Goal: Find contact information: Find contact information

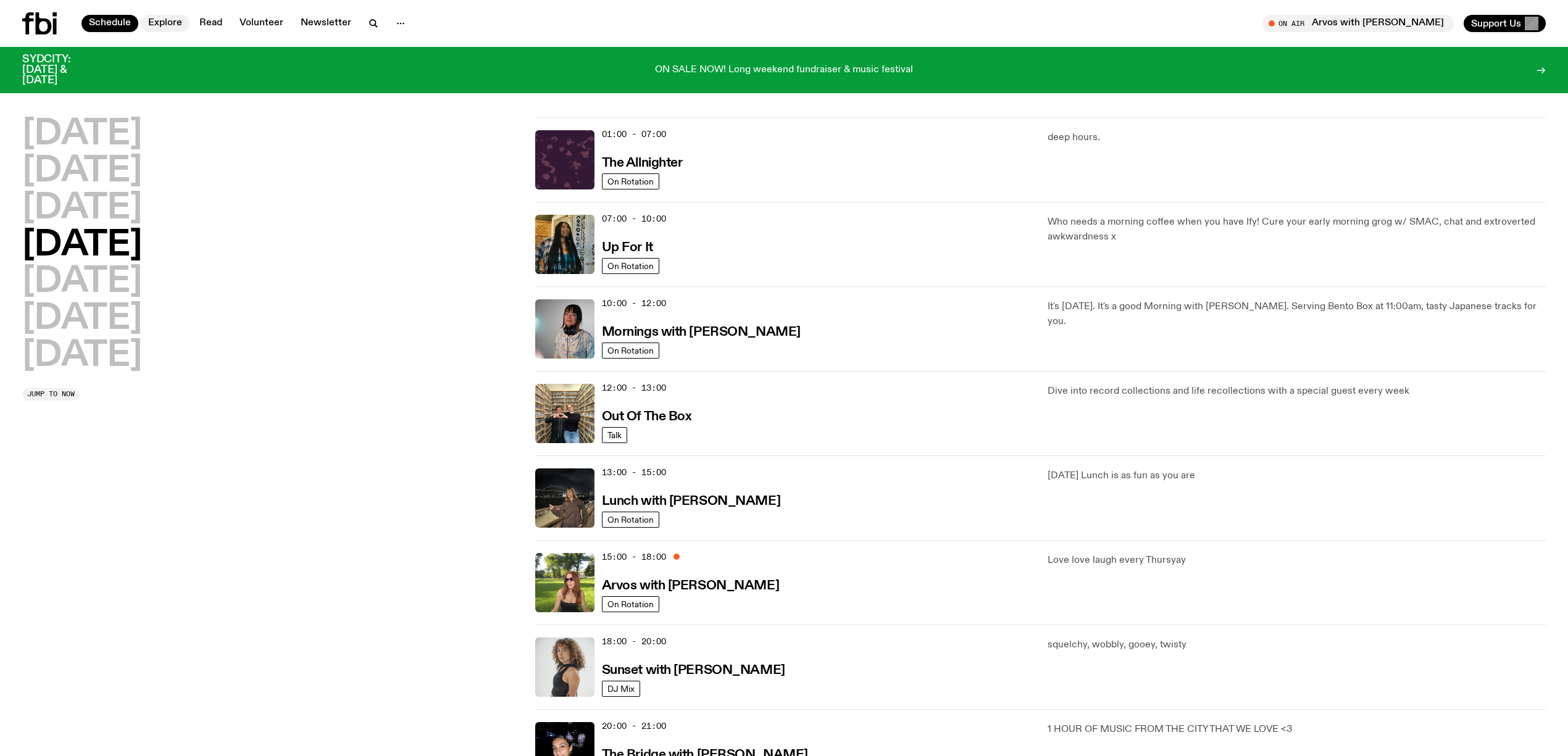
click at [166, 17] on link "Explore" at bounding box center [165, 23] width 49 height 17
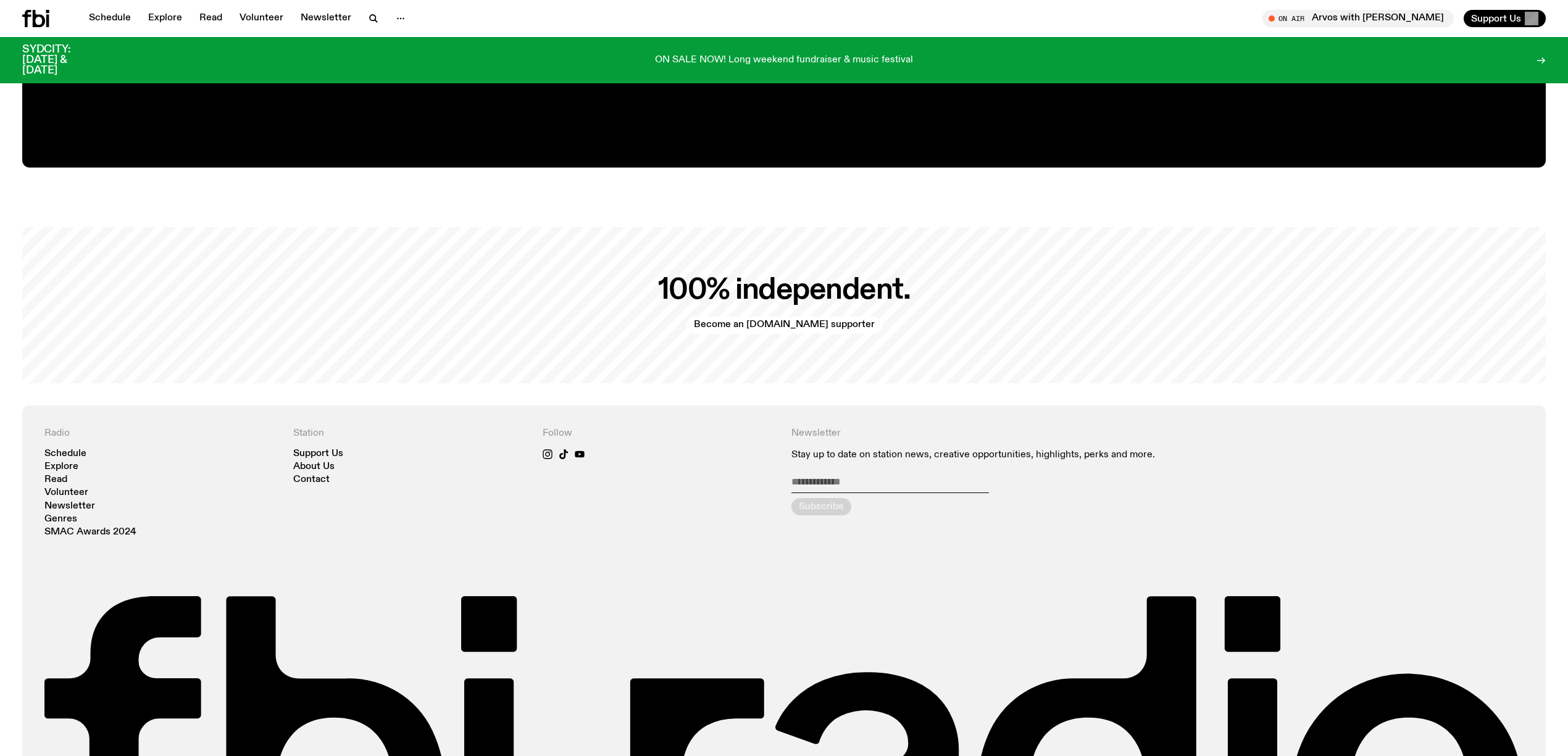
scroll to position [3369, 0]
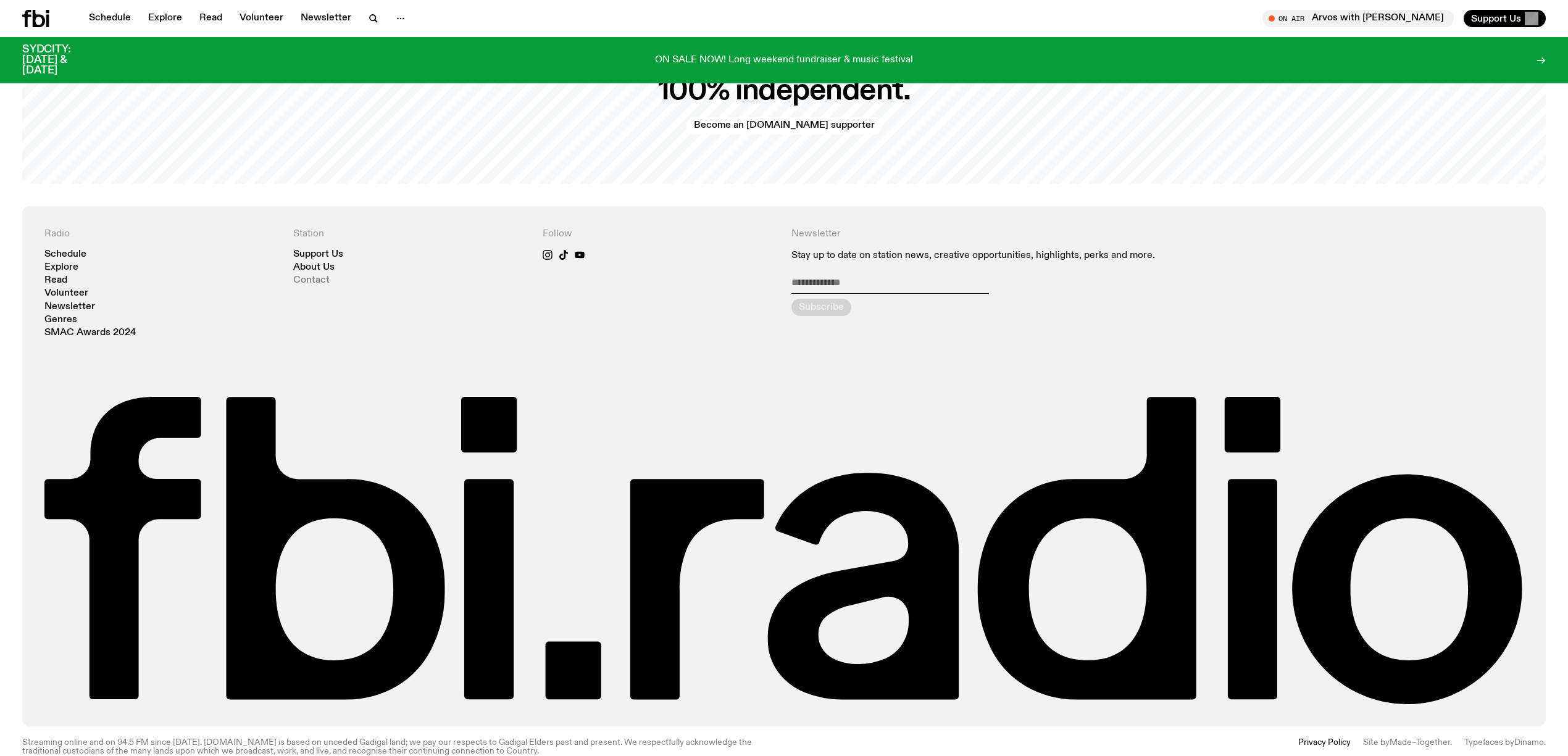
click at [318, 276] on link "Contact" at bounding box center [311, 280] width 36 height 9
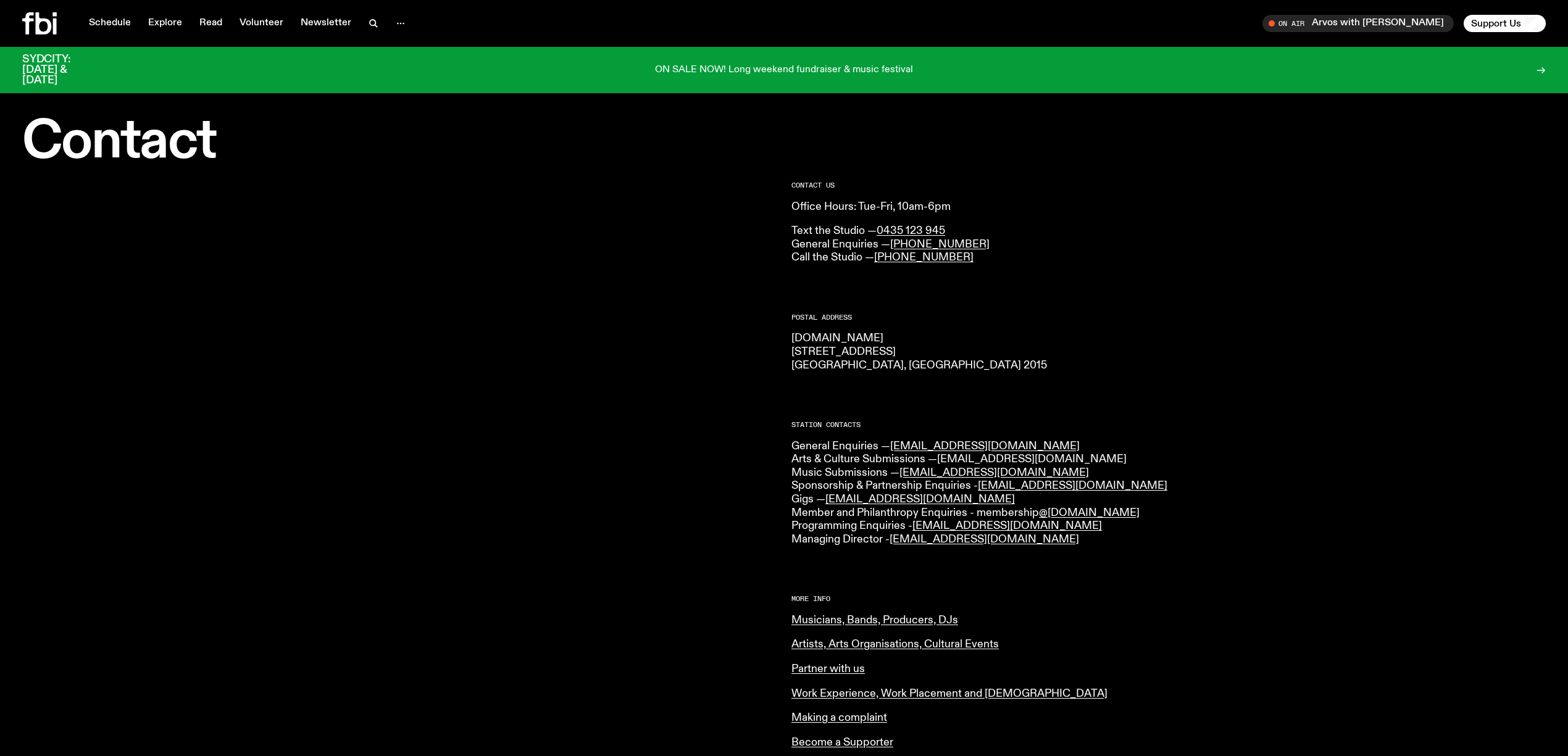
click at [1015, 455] on link "[EMAIL_ADDRESS][DOMAIN_NAME]" at bounding box center [1032, 459] width 190 height 11
click at [1258, 465] on p "General Enquiries — [EMAIL_ADDRESS][DOMAIN_NAME] Arts & Culture Submissions — […" at bounding box center [1169, 493] width 754 height 107
drag, startPoint x: 1077, startPoint y: 453, endPoint x: 793, endPoint y: 460, distance: 284.1
click at [793, 460] on p "General Enquiries — [EMAIL_ADDRESS][DOMAIN_NAME] Arts & Culture Submissions — […" at bounding box center [1169, 493] width 754 height 107
copy p "Arts & Culture Submissions — [EMAIL_ADDRESS][DOMAIN_NAME]"
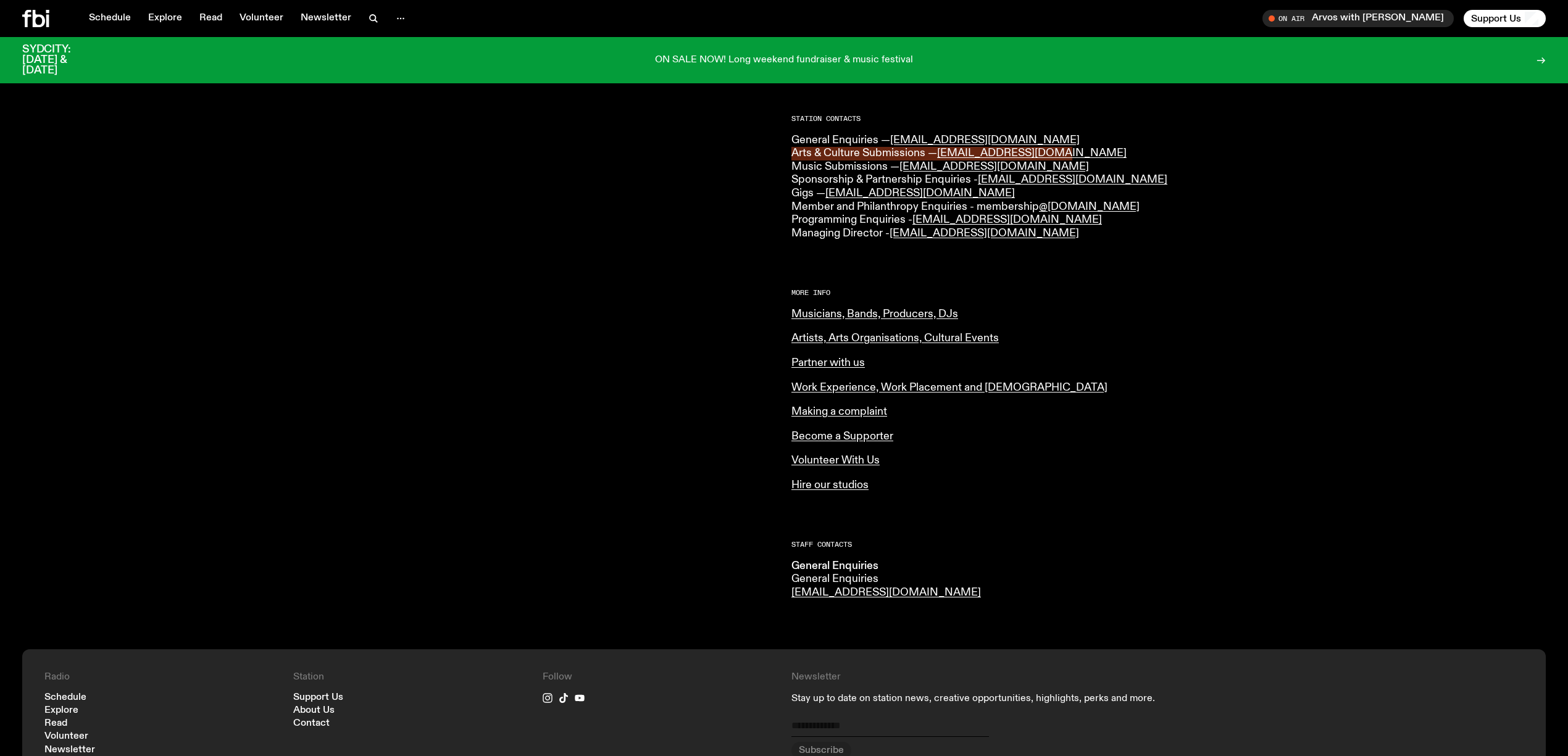
scroll to position [322, 0]
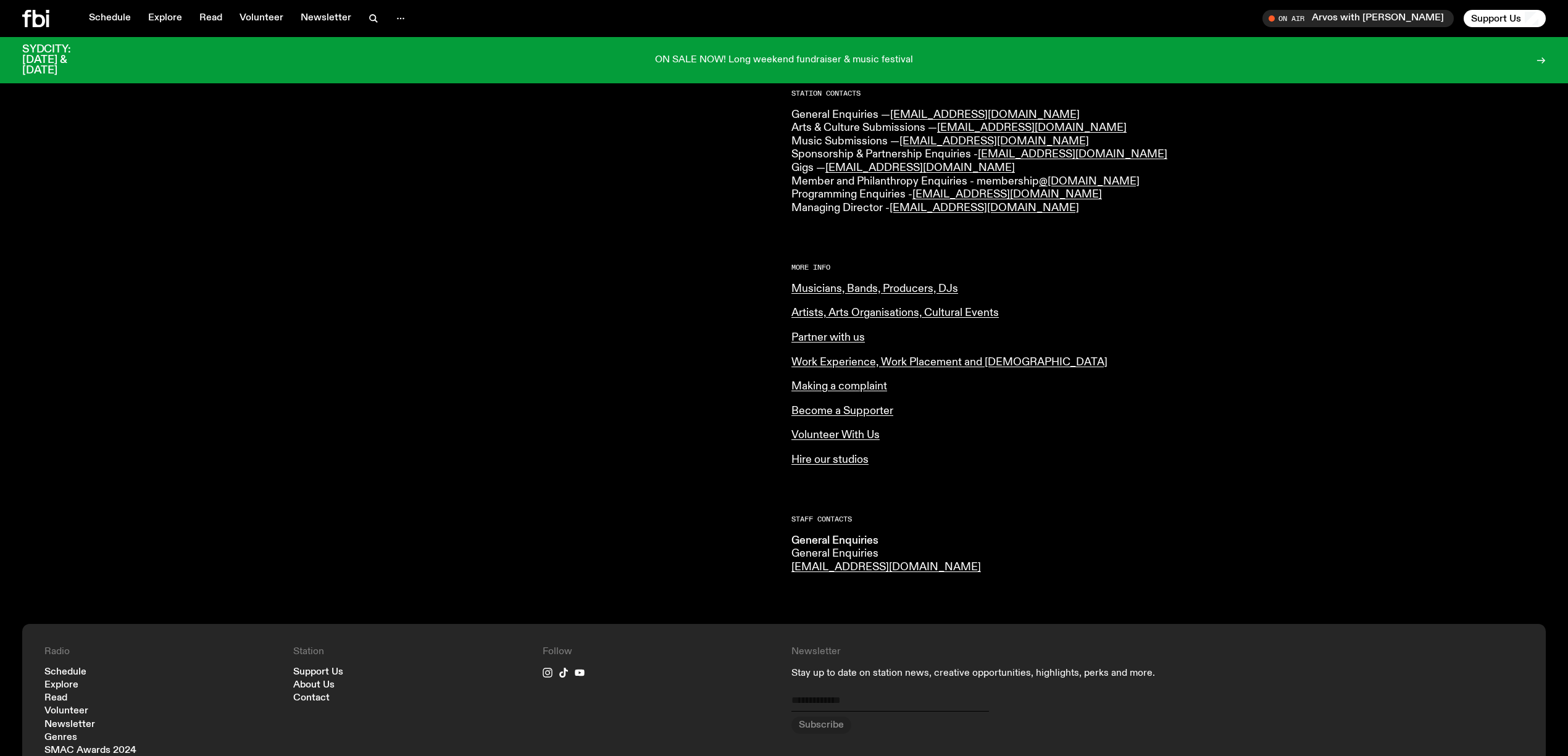
click at [1318, 377] on div "More Info Musicians, Bands, Producers, DJs Artists, Arts Organisations, Cultura…" at bounding box center [1169, 365] width 754 height 203
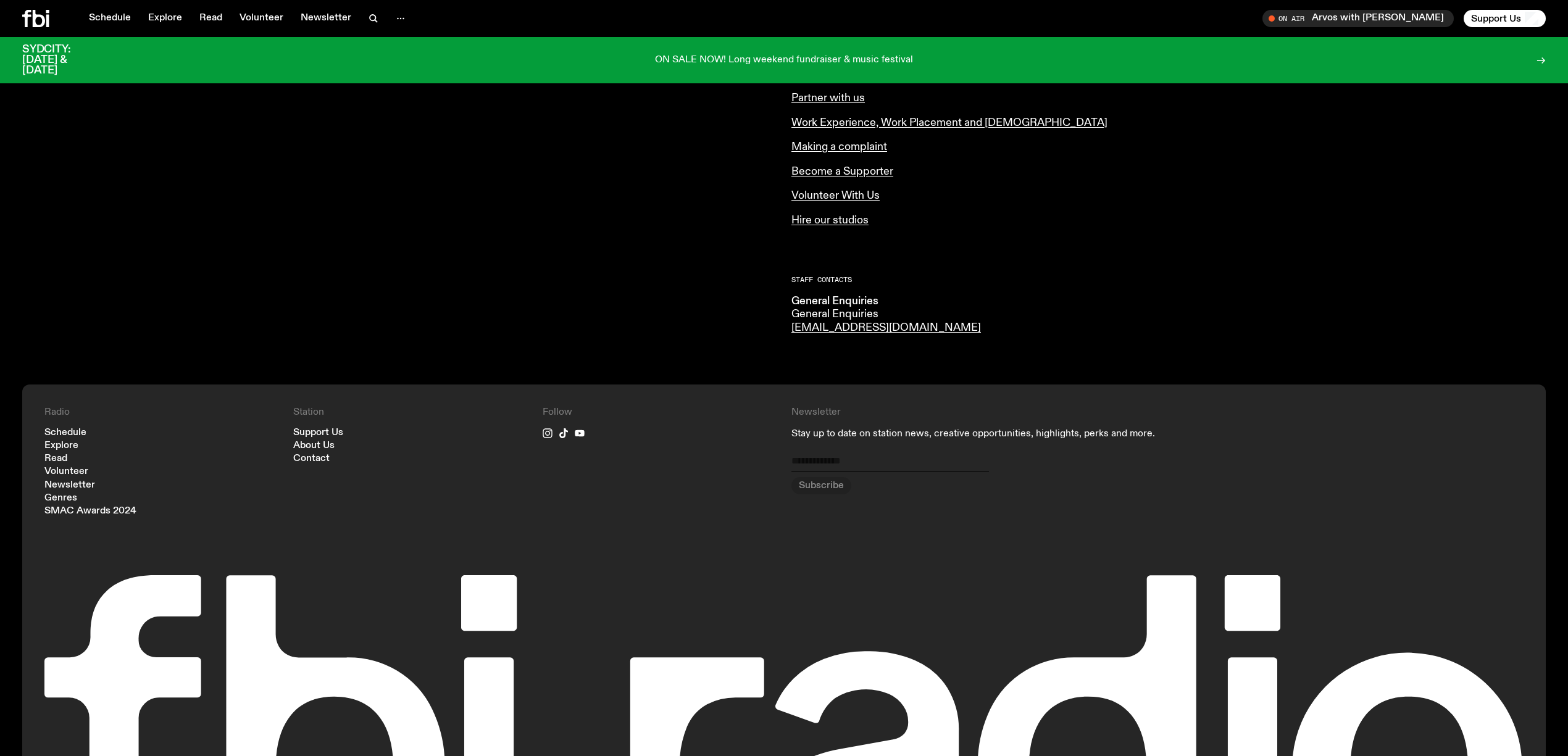
scroll to position [761, 0]
